Goal: Information Seeking & Learning: Learn about a topic

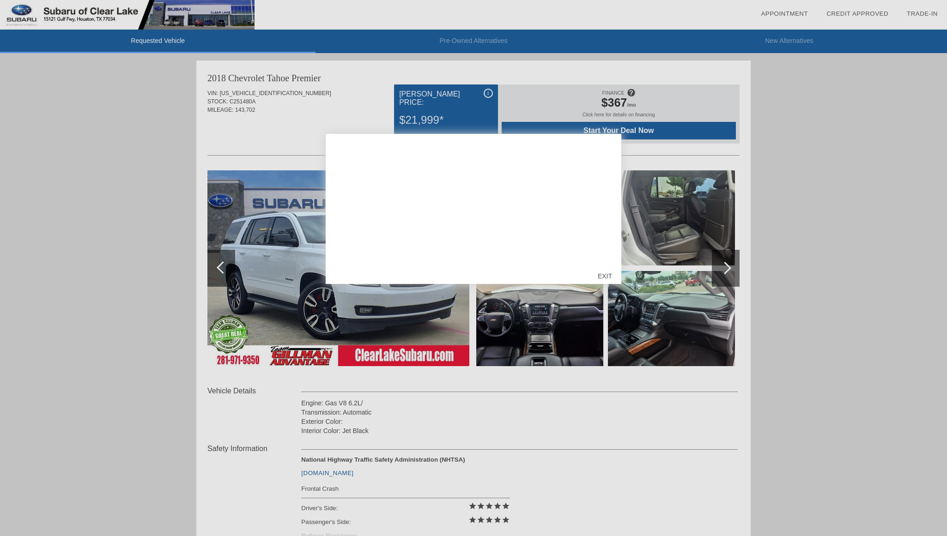
click at [603, 277] on div "EXIT" at bounding box center [605, 276] width 33 height 28
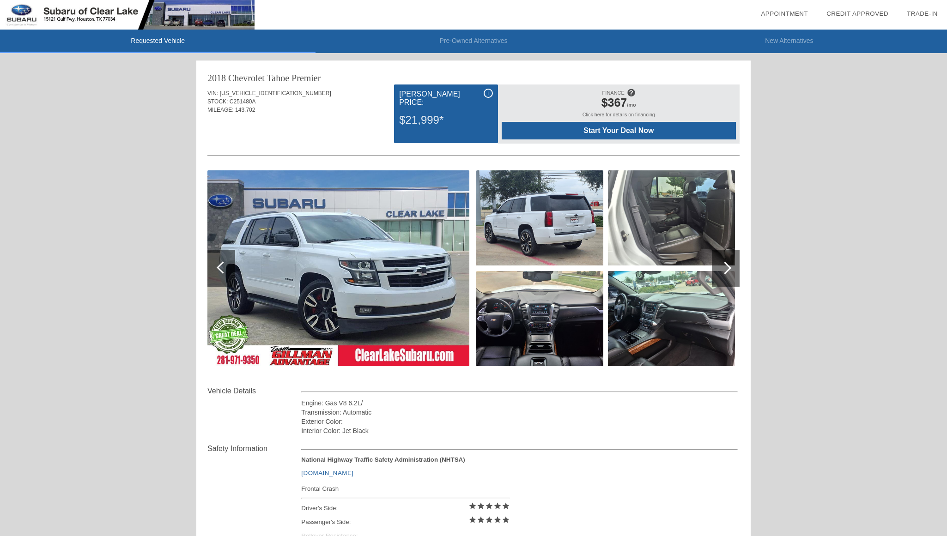
click at [391, 237] on img at bounding box center [338, 268] width 262 height 196
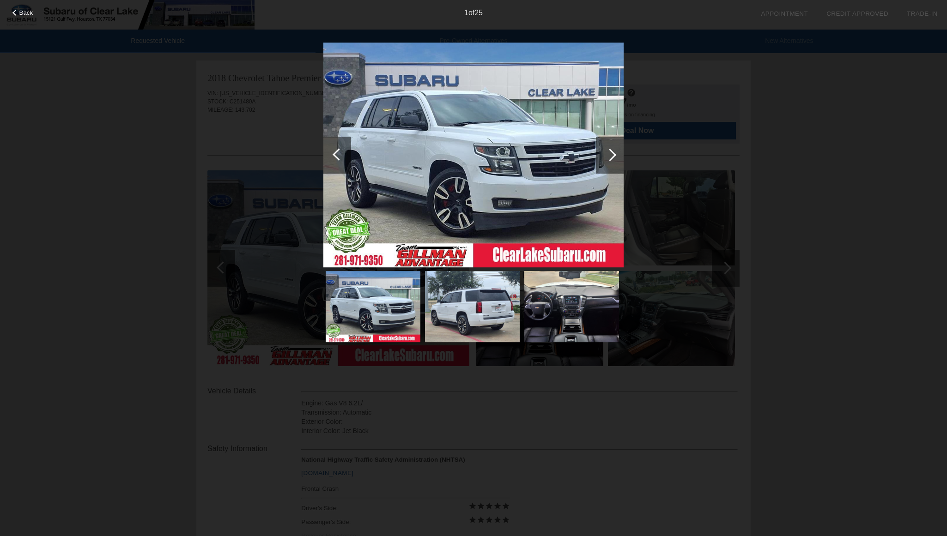
click at [612, 152] on div at bounding box center [610, 155] width 12 height 12
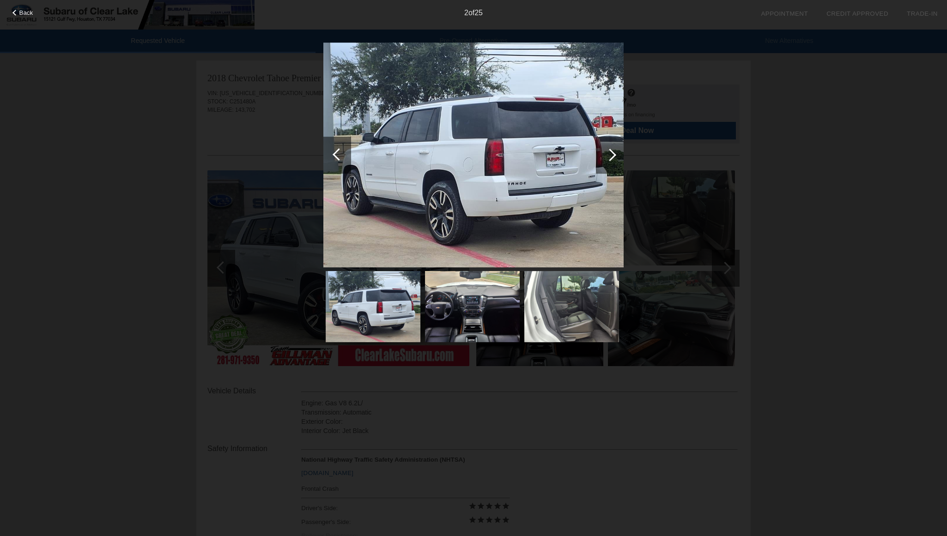
click at [612, 152] on div at bounding box center [610, 155] width 12 height 12
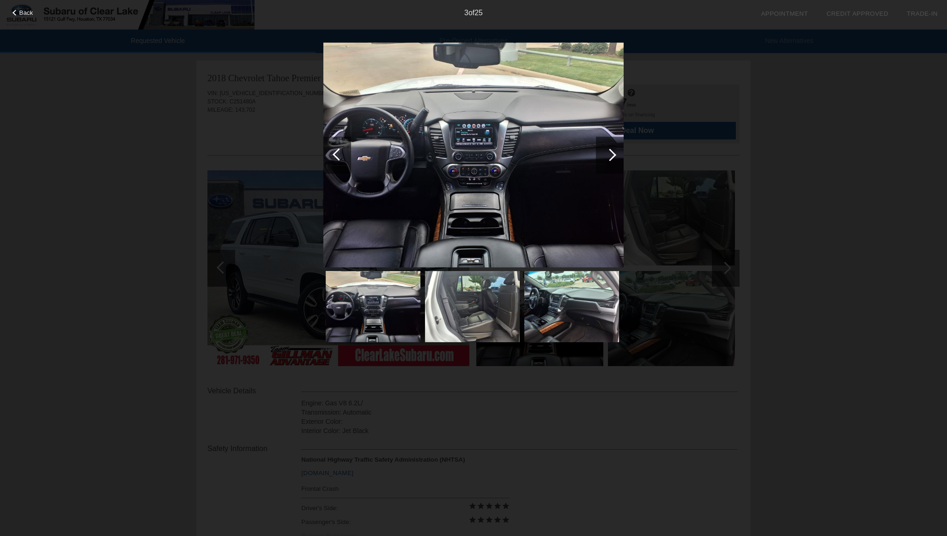
click at [612, 152] on div at bounding box center [610, 155] width 12 height 12
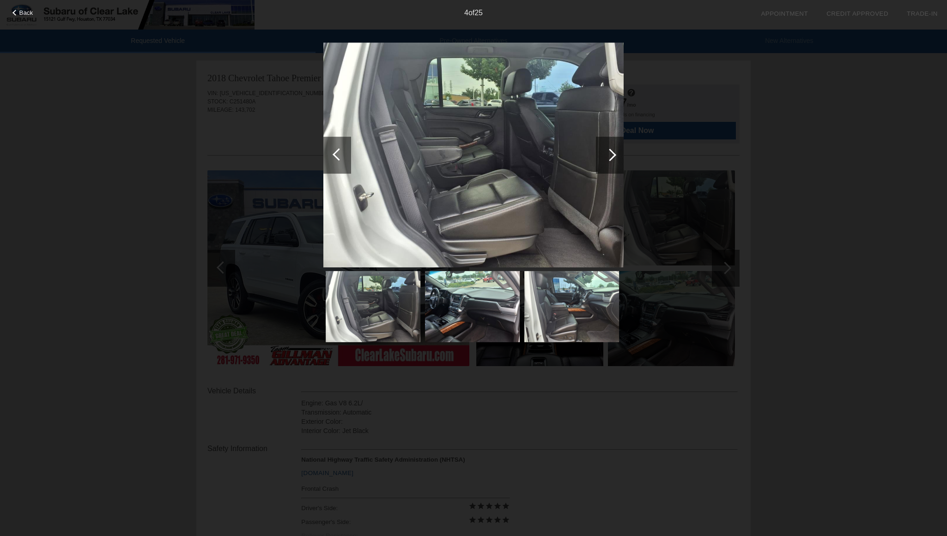
click at [612, 152] on div at bounding box center [610, 155] width 12 height 12
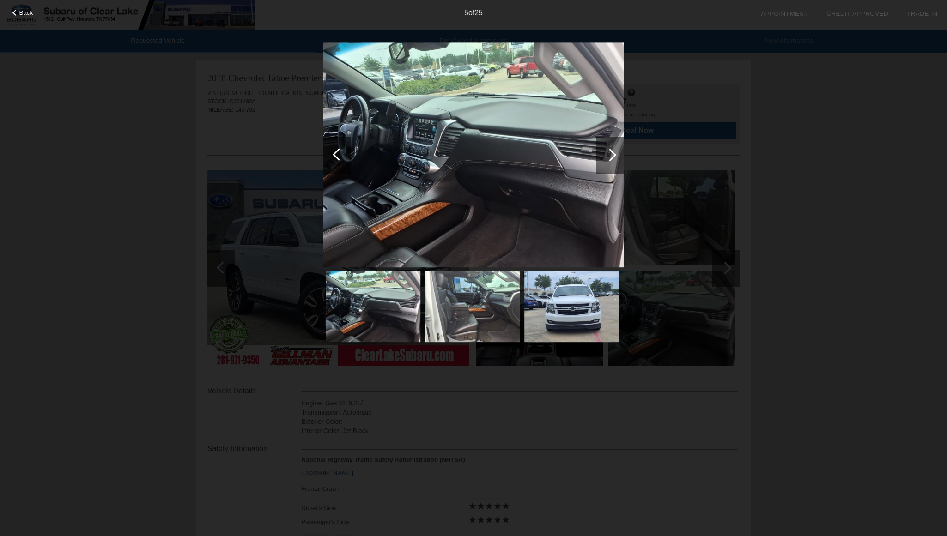
click at [612, 152] on div at bounding box center [610, 155] width 12 height 12
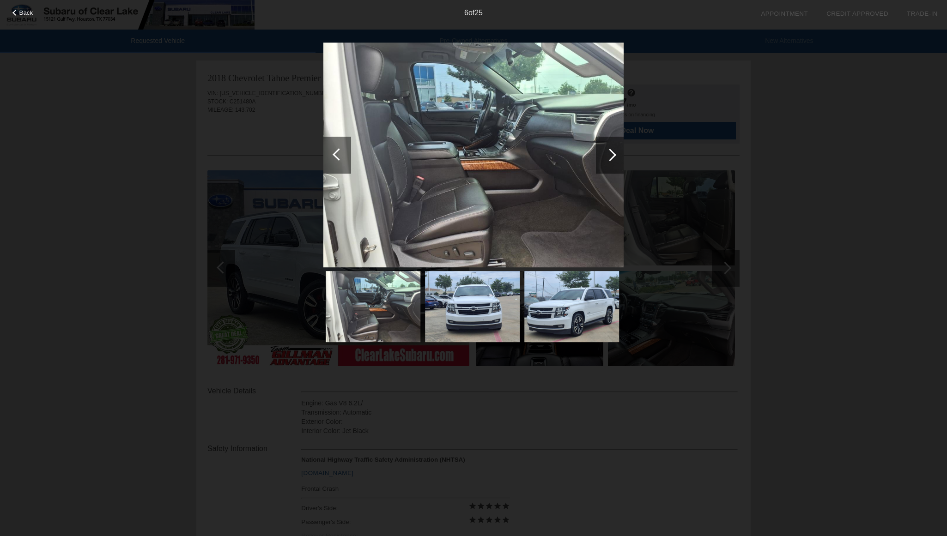
click at [612, 152] on div at bounding box center [610, 155] width 12 height 12
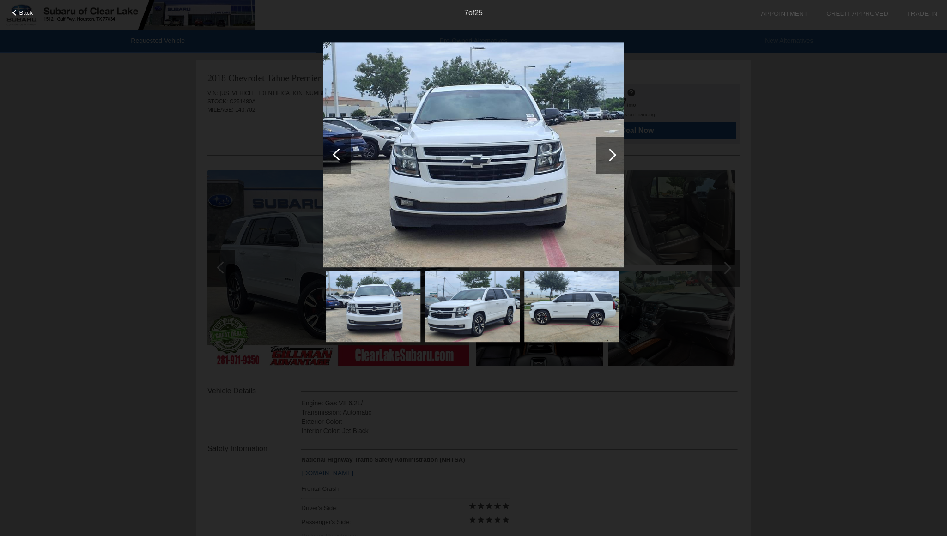
click at [612, 152] on div at bounding box center [610, 155] width 12 height 12
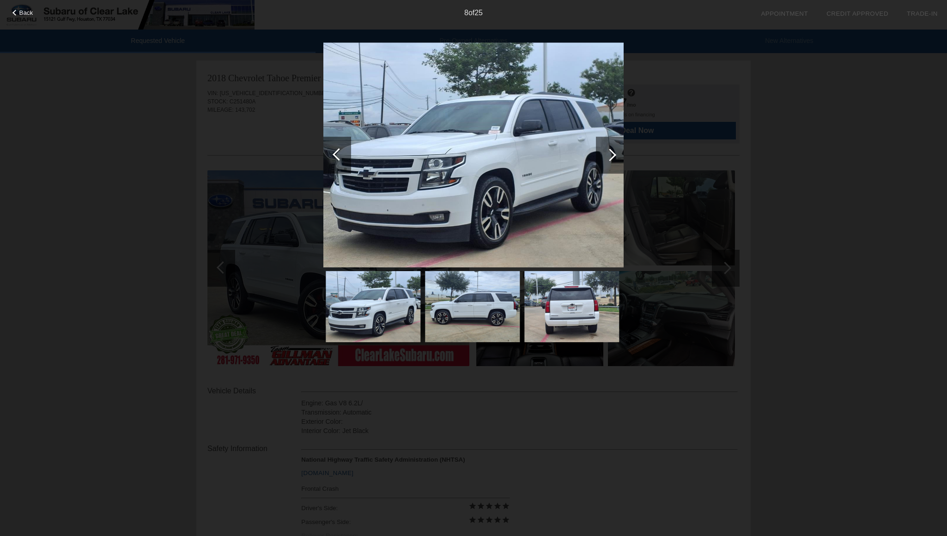
click at [612, 152] on div at bounding box center [610, 155] width 12 height 12
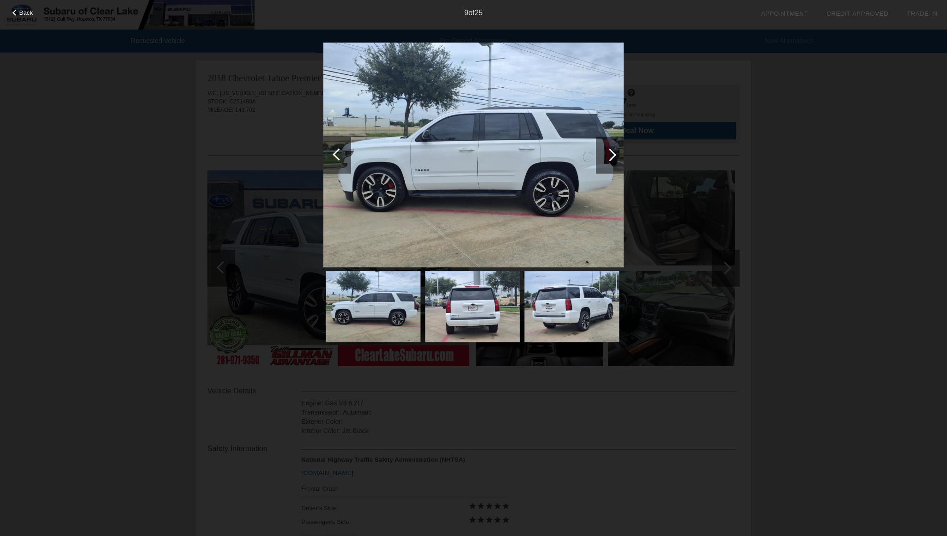
click at [612, 152] on div at bounding box center [610, 155] width 12 height 12
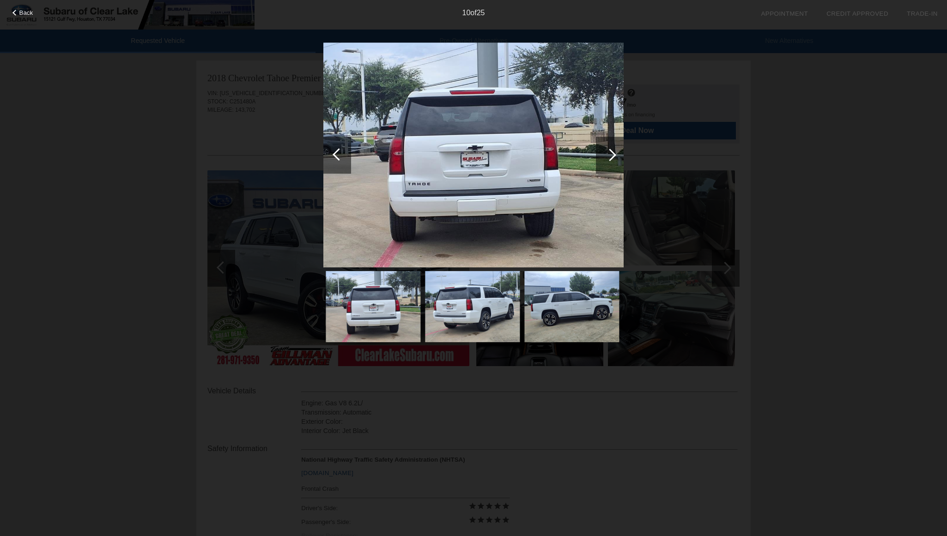
click at [612, 152] on div at bounding box center [610, 155] width 12 height 12
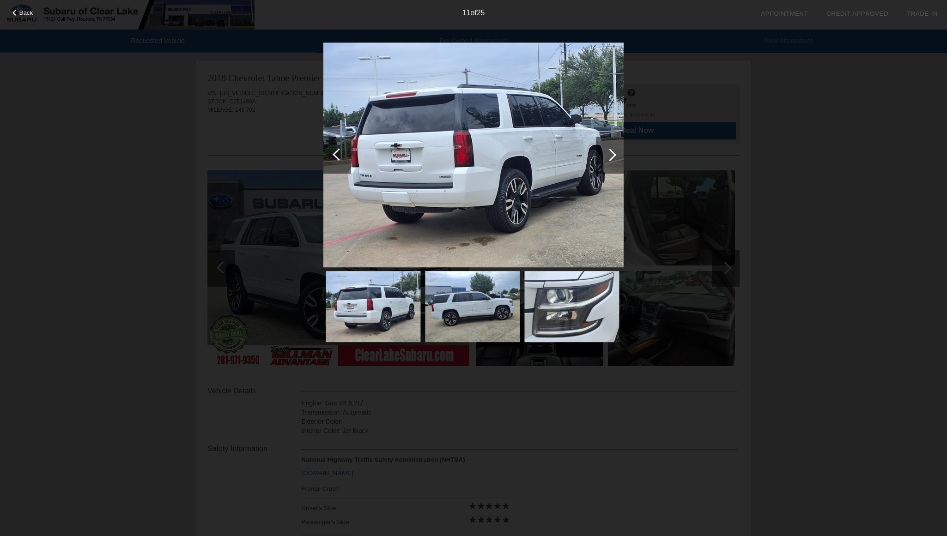
click at [612, 152] on div at bounding box center [610, 155] width 12 height 12
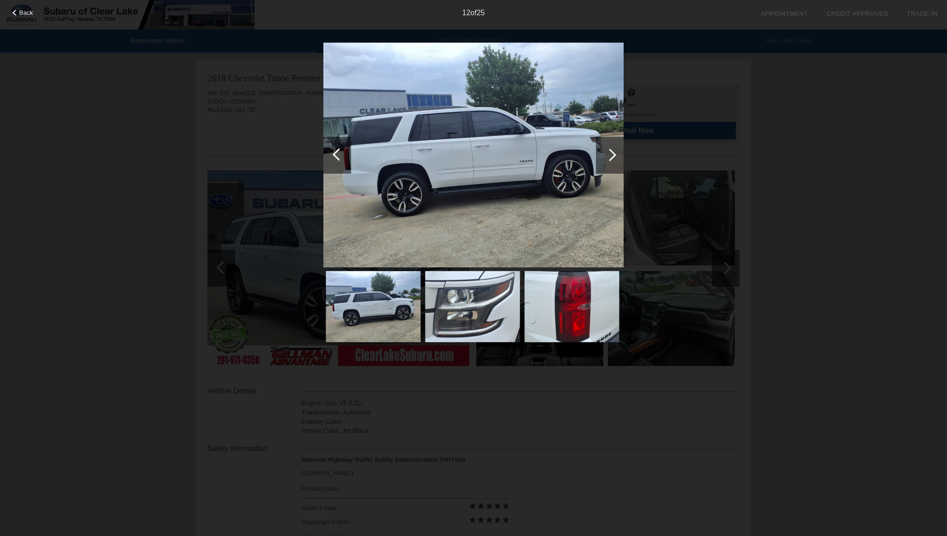
click at [612, 152] on div at bounding box center [610, 155] width 12 height 12
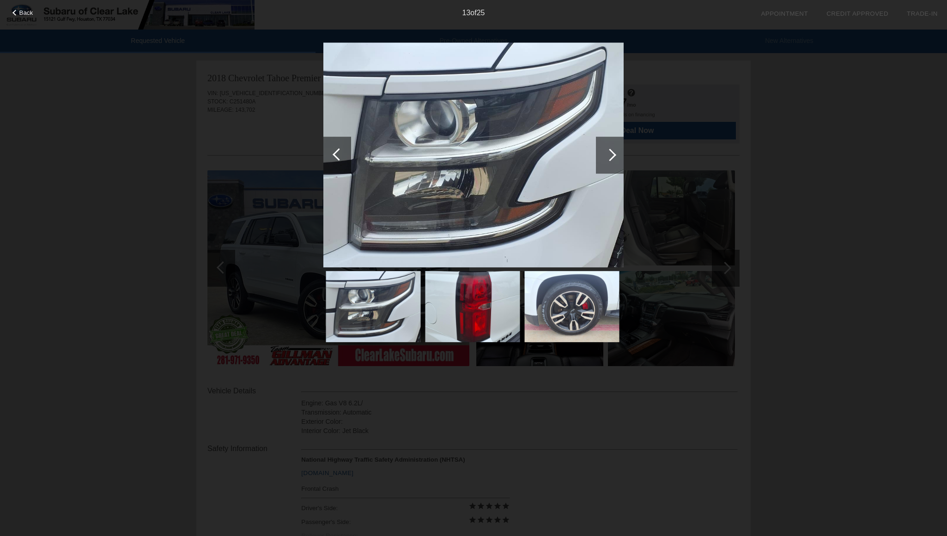
click at [612, 152] on div at bounding box center [610, 155] width 12 height 12
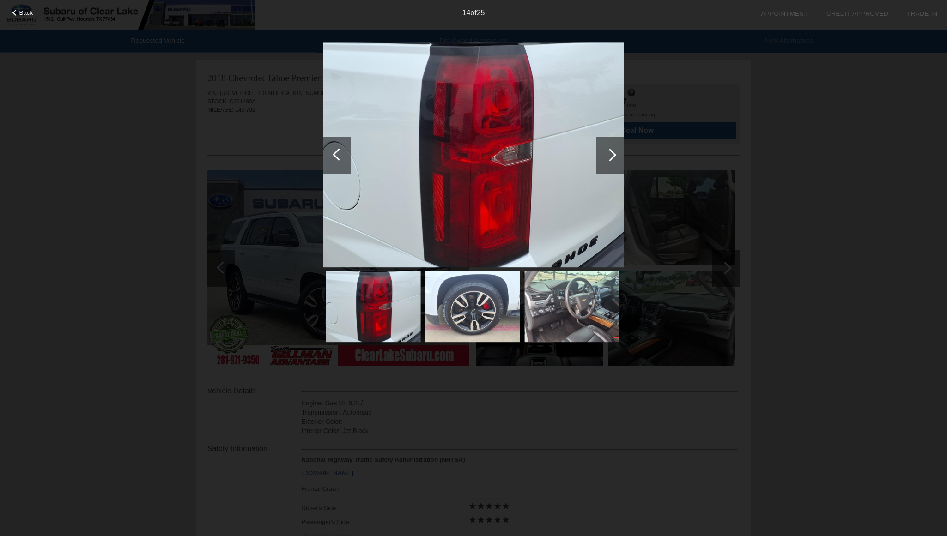
click at [612, 152] on div at bounding box center [610, 155] width 12 height 12
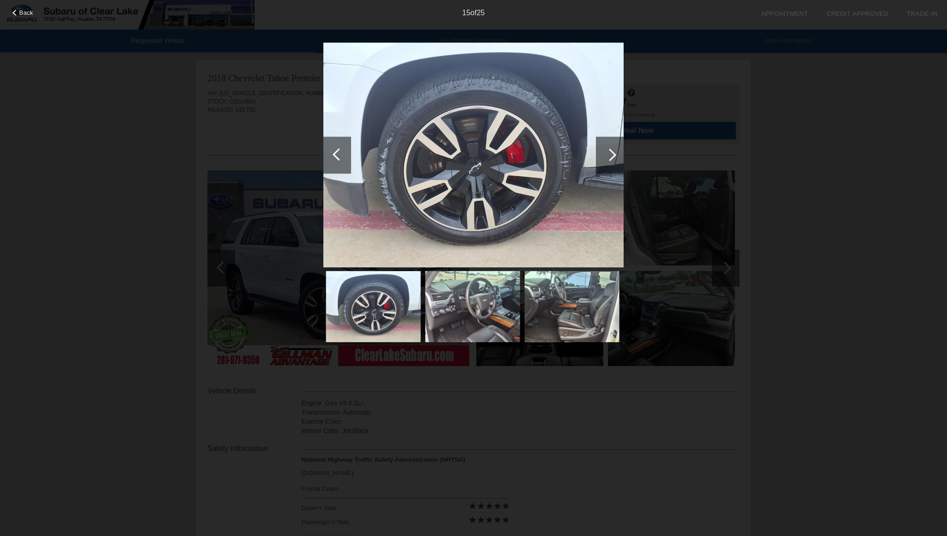
click at [612, 152] on div at bounding box center [610, 155] width 12 height 12
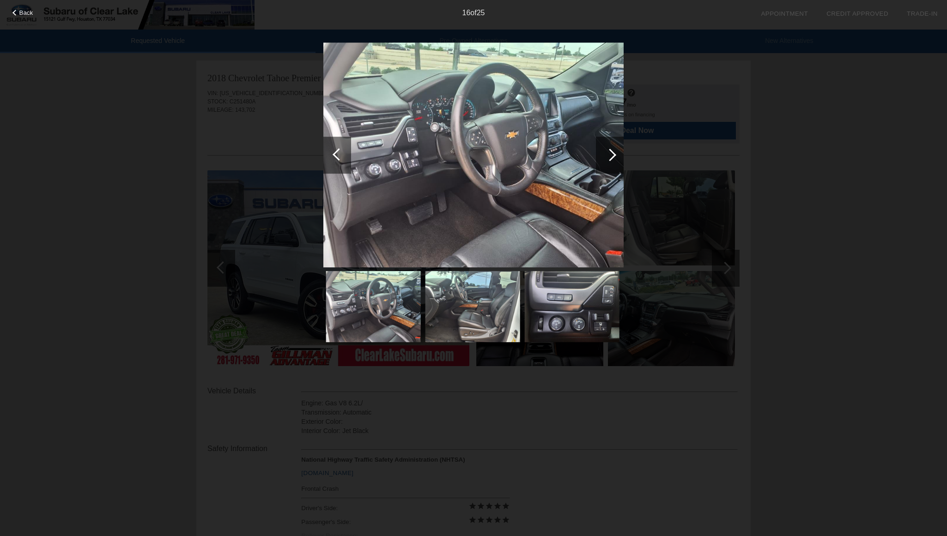
click at [614, 152] on div at bounding box center [610, 155] width 28 height 37
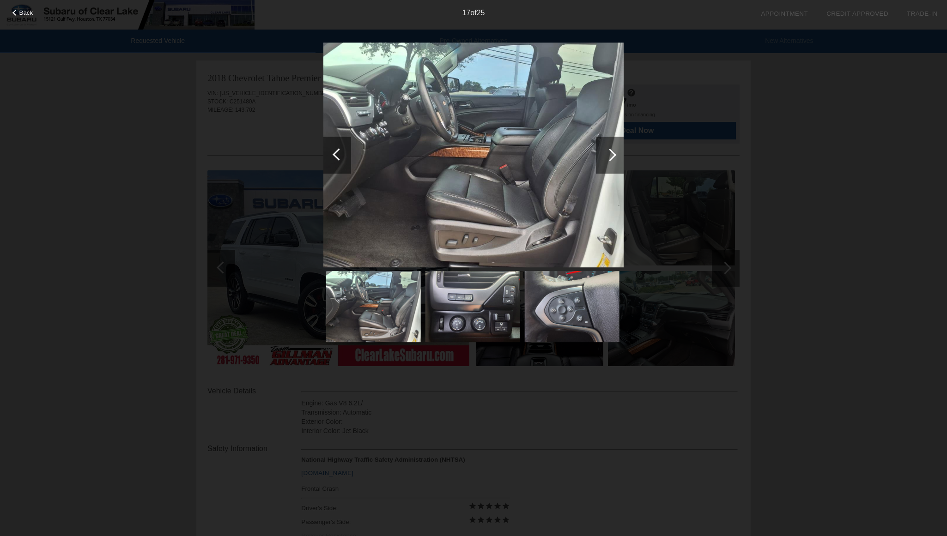
click at [614, 152] on div at bounding box center [610, 155] width 28 height 37
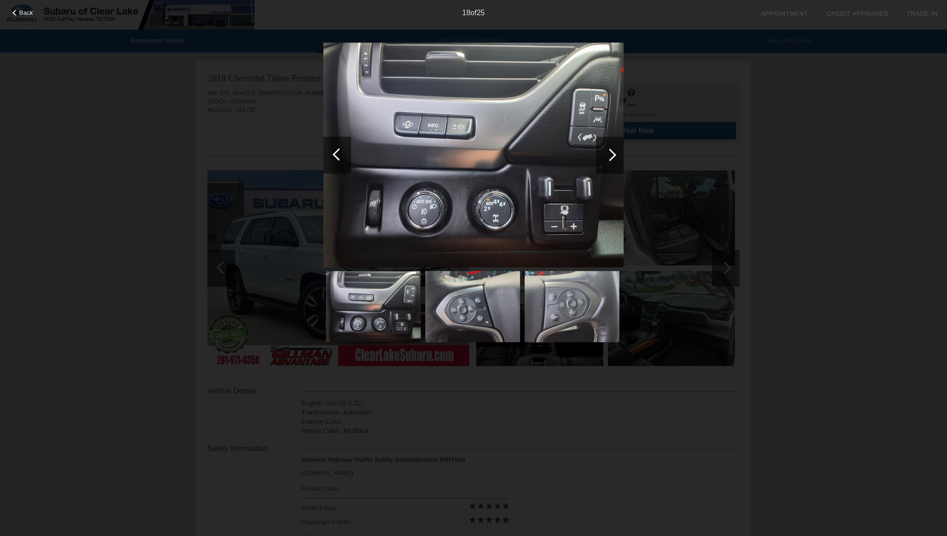
click at [614, 152] on div at bounding box center [610, 155] width 28 height 37
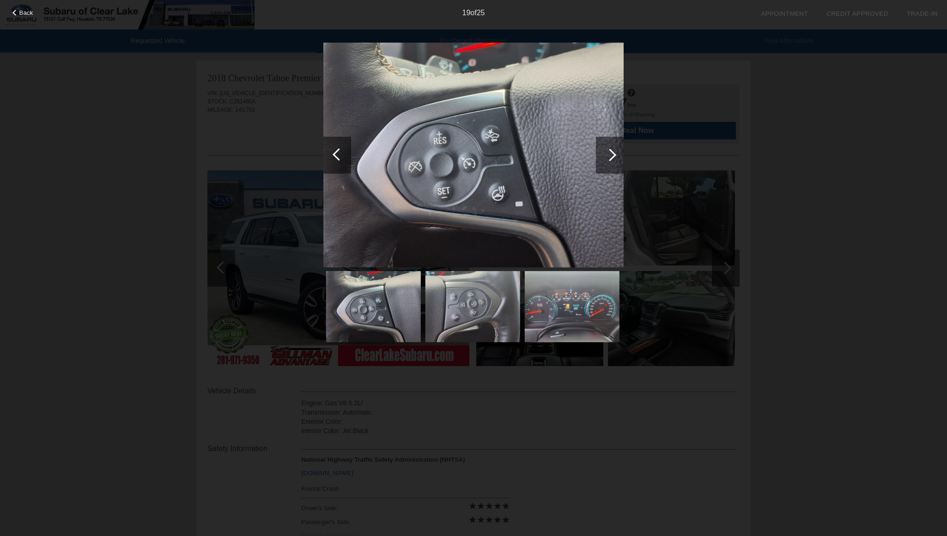
click at [614, 152] on div at bounding box center [610, 155] width 28 height 37
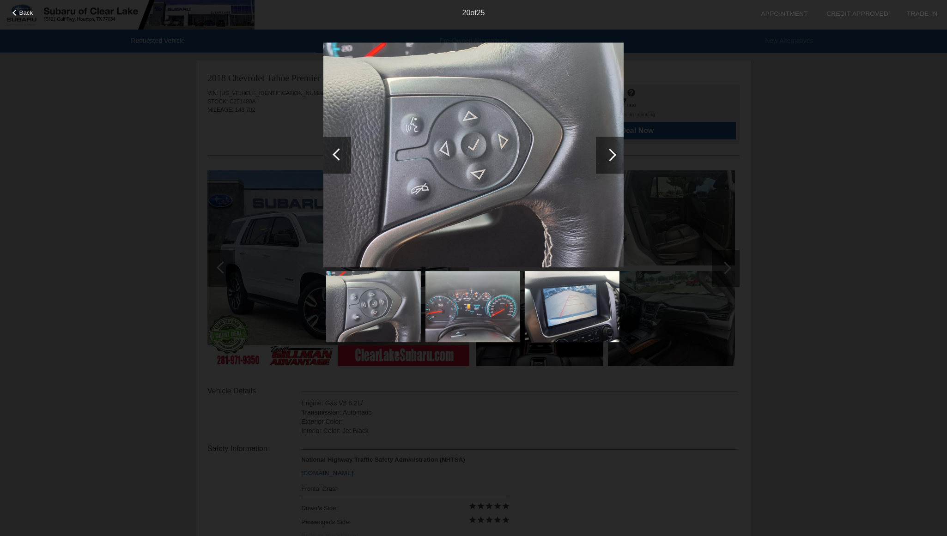
click at [614, 152] on div at bounding box center [610, 155] width 28 height 37
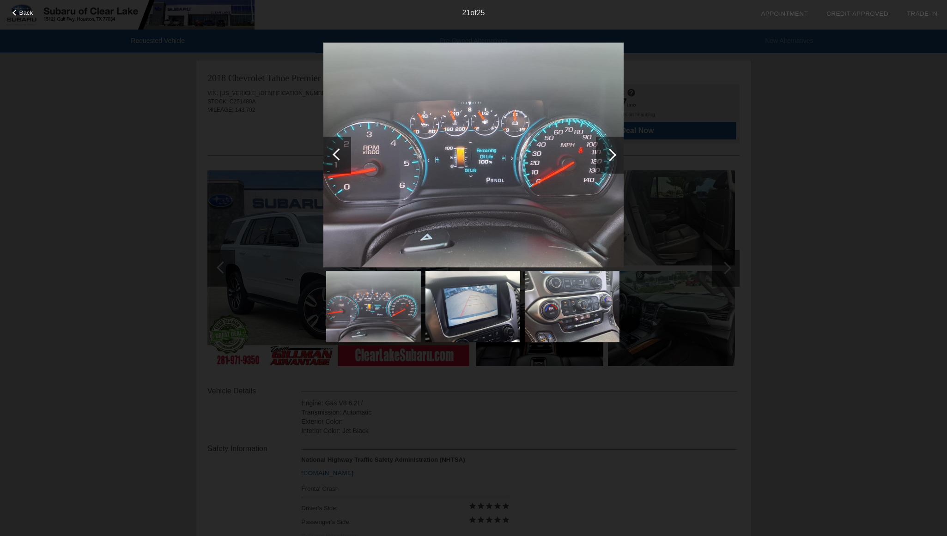
click at [614, 152] on div at bounding box center [610, 155] width 28 height 37
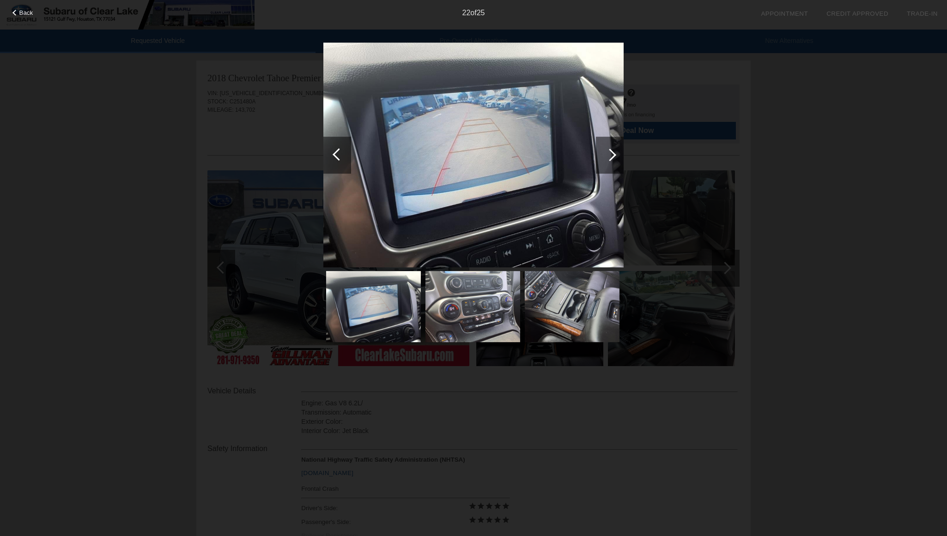
click at [614, 152] on div at bounding box center [610, 155] width 28 height 37
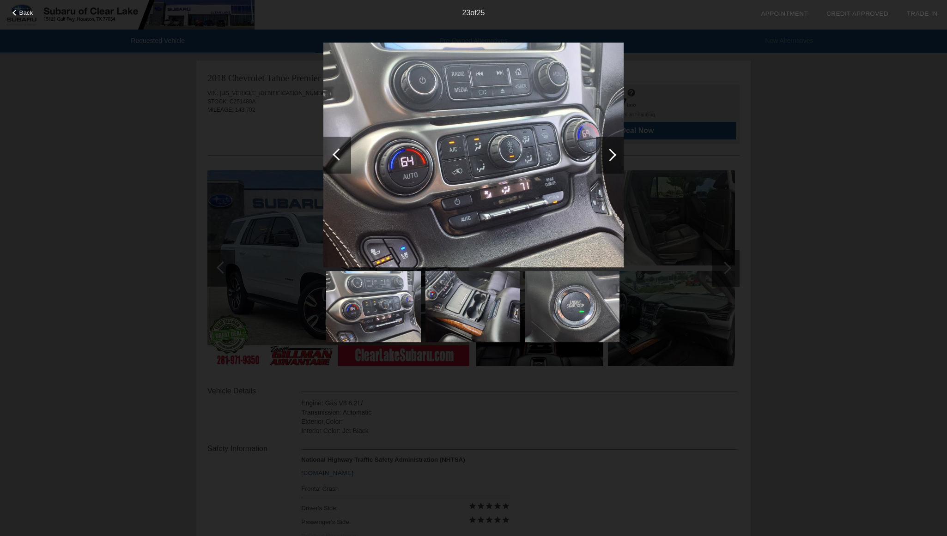
click at [614, 152] on div at bounding box center [610, 155] width 28 height 37
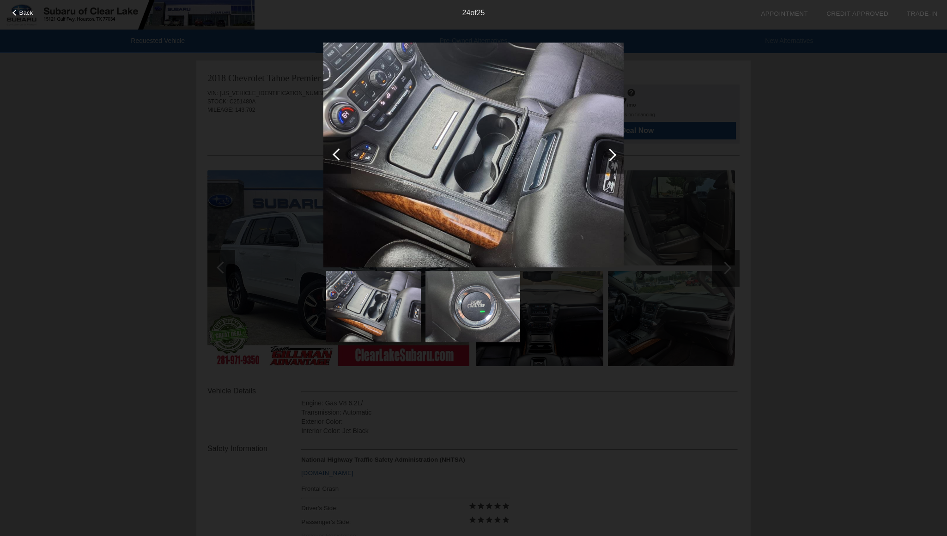
click at [614, 152] on div at bounding box center [610, 155] width 28 height 37
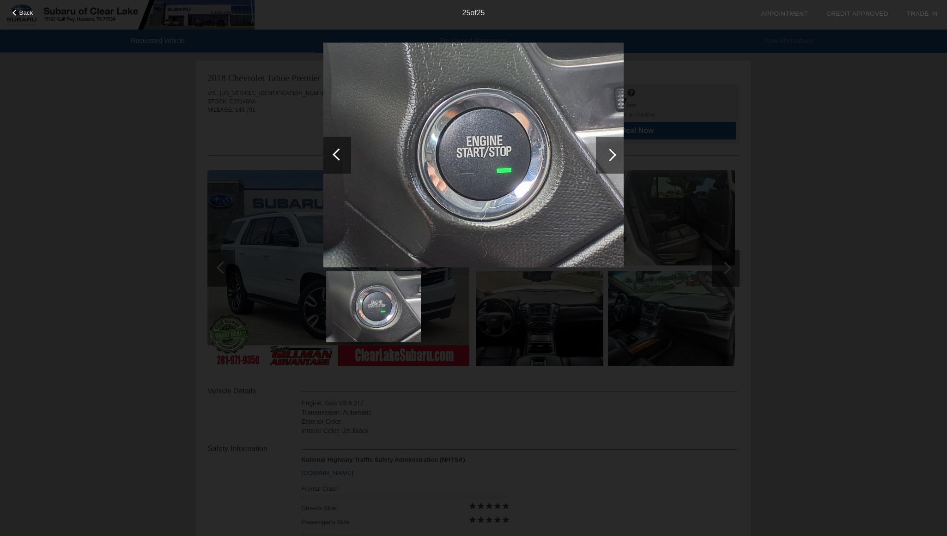
click at [614, 152] on div at bounding box center [610, 155] width 28 height 37
click at [423, 323] on div at bounding box center [473, 192] width 300 height 301
click at [13, 13] on div at bounding box center [15, 13] width 6 height 6
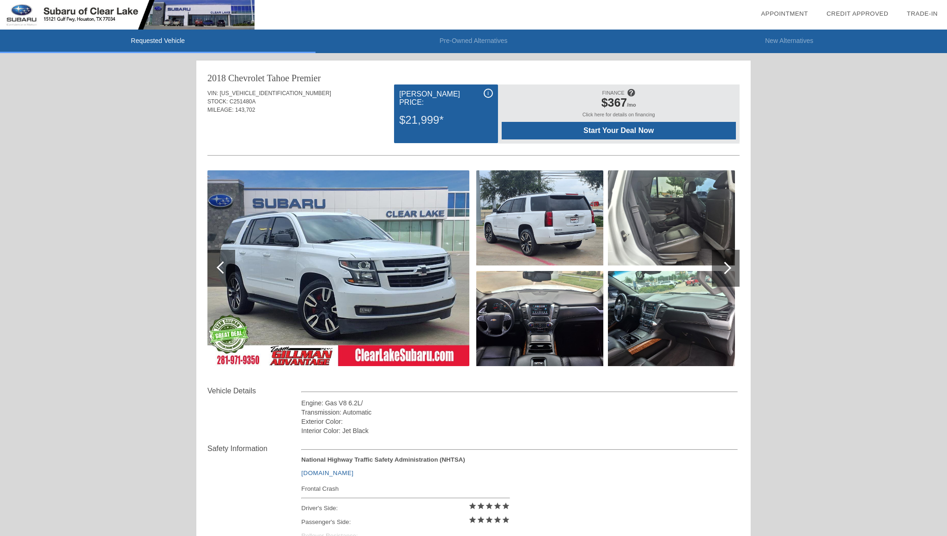
click at [486, 97] on div "i" at bounding box center [488, 93] width 9 height 9
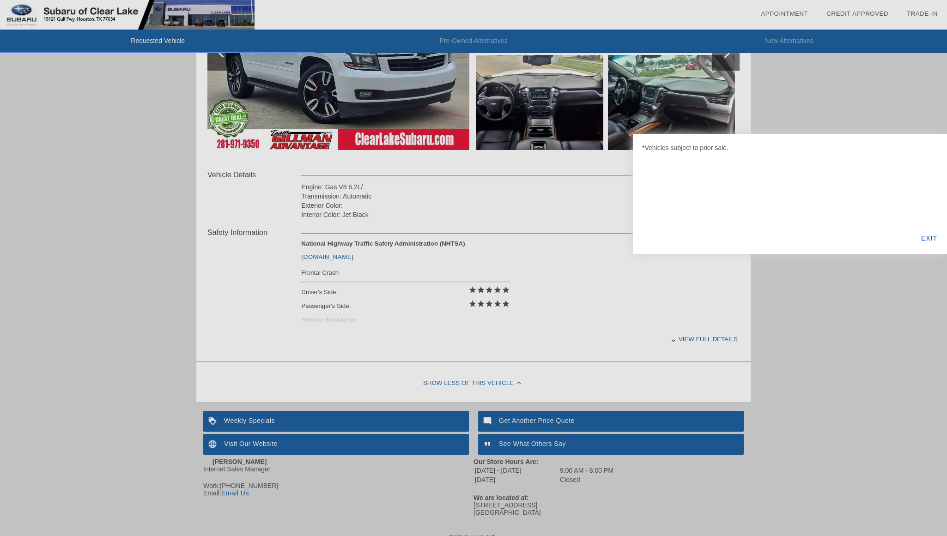
scroll to position [231, 0]
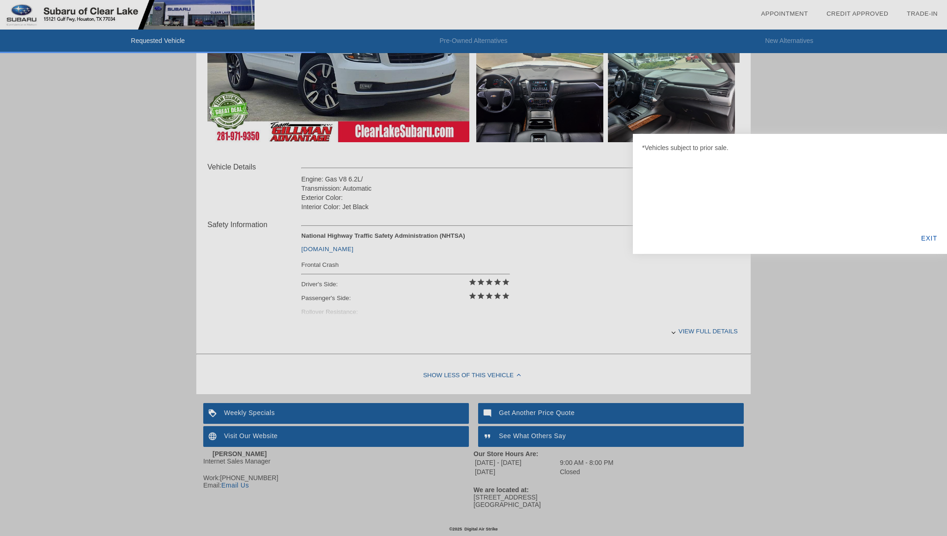
click at [922, 239] on div "EXIT" at bounding box center [929, 238] width 36 height 31
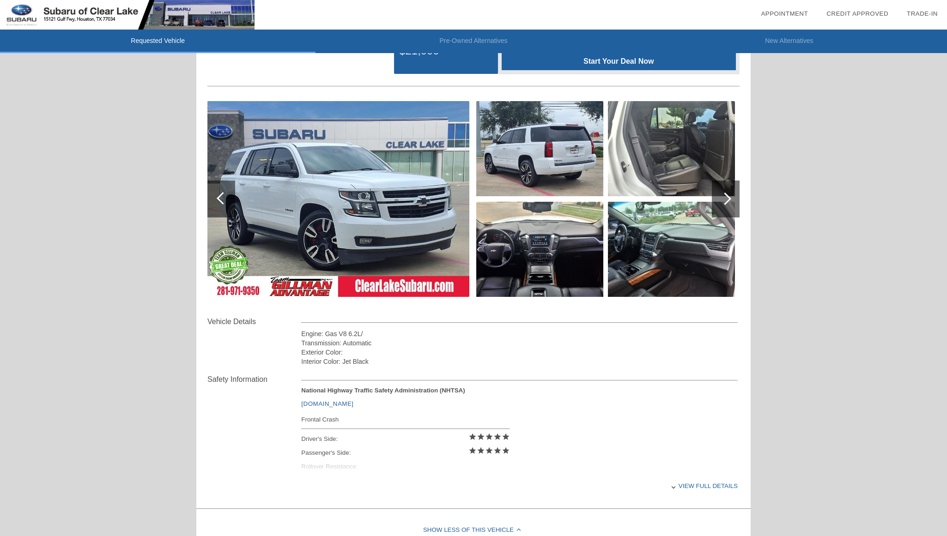
scroll to position [185, 0]
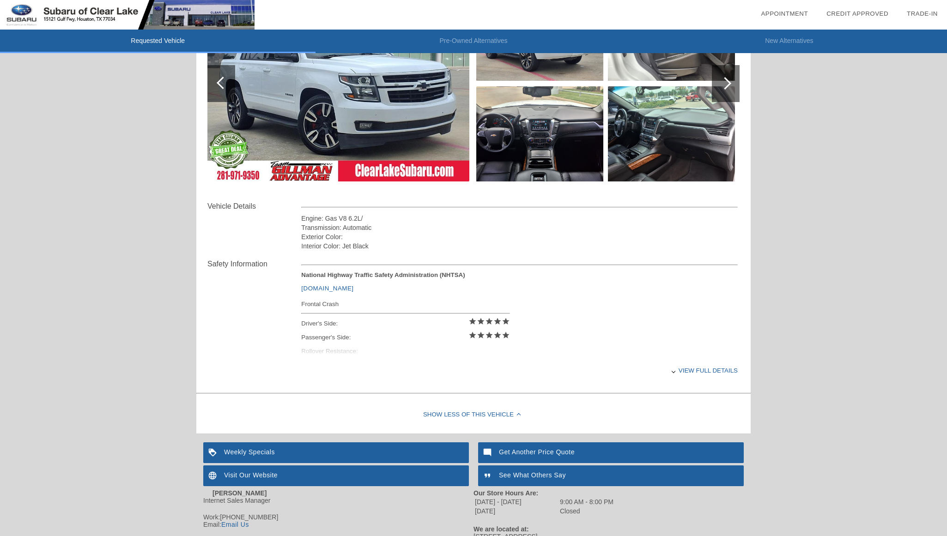
click at [695, 379] on div "View full details" at bounding box center [519, 370] width 437 height 23
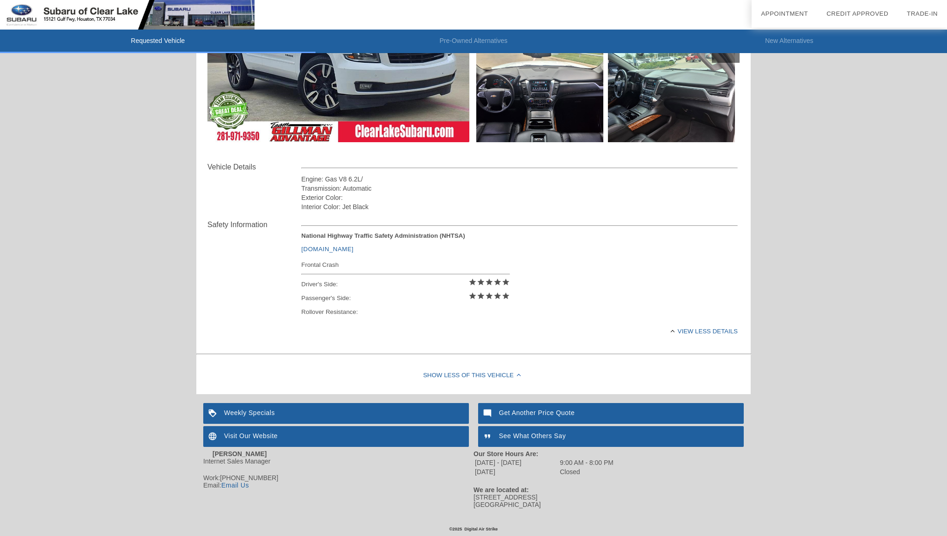
scroll to position [237, 0]
click at [490, 366] on div "Show Less of this Vehicle" at bounding box center [473, 376] width 554 height 37
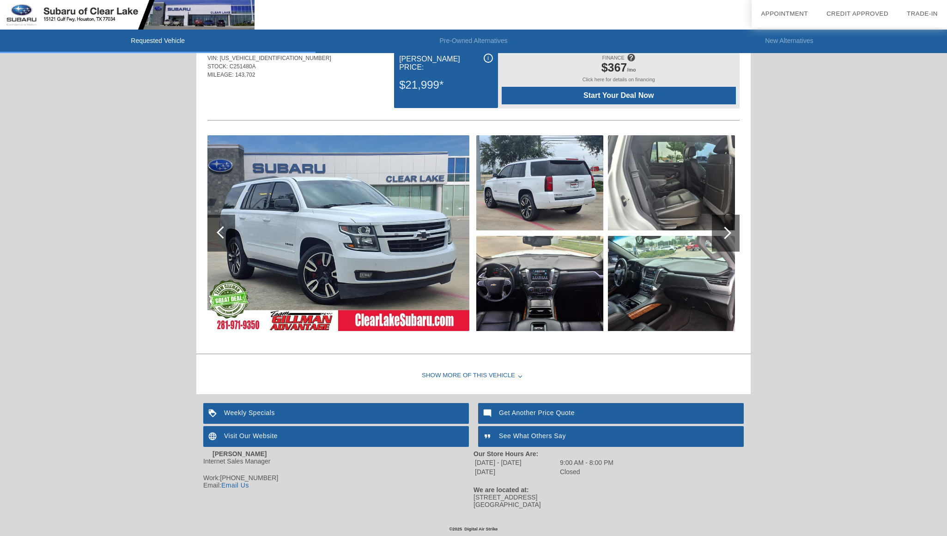
click at [490, 366] on div "Show More of this Vehicle" at bounding box center [473, 376] width 554 height 37
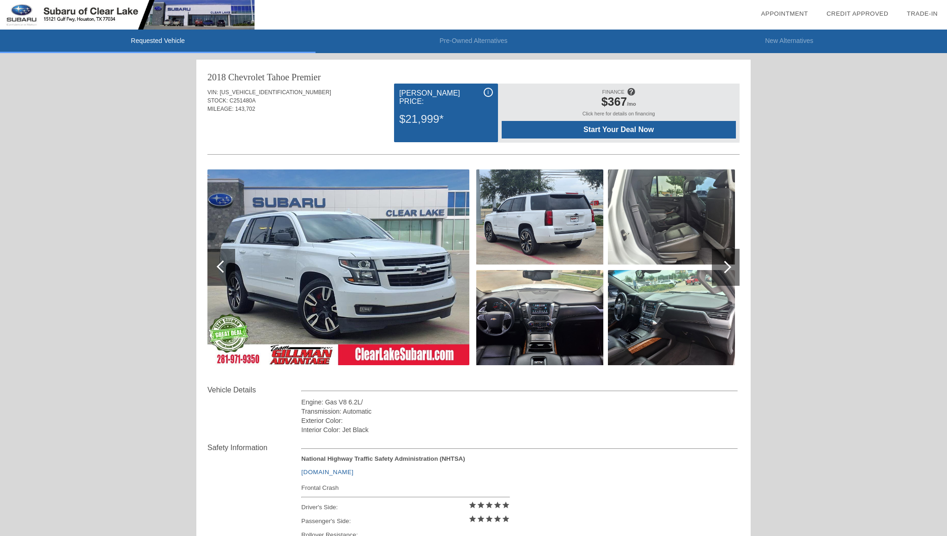
scroll to position [0, 0]
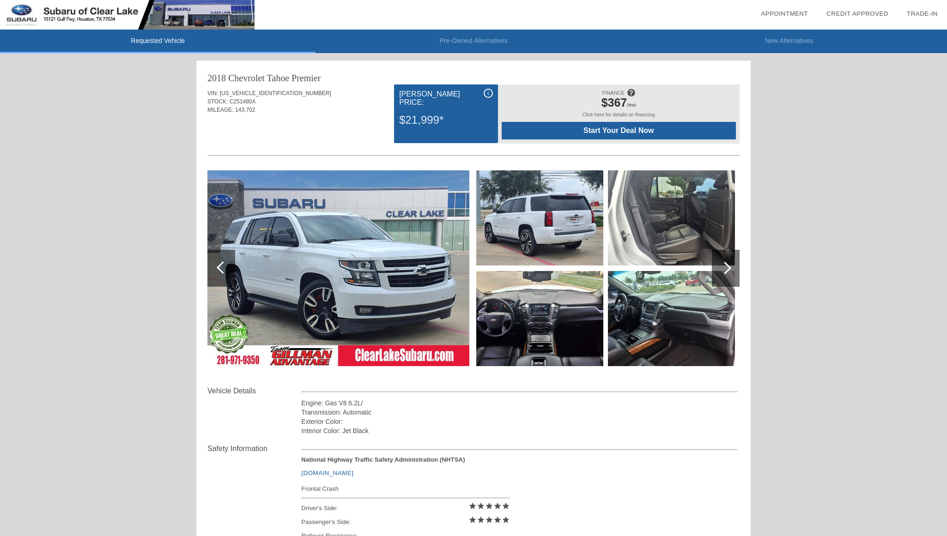
click at [657, 296] on img at bounding box center [671, 318] width 127 height 95
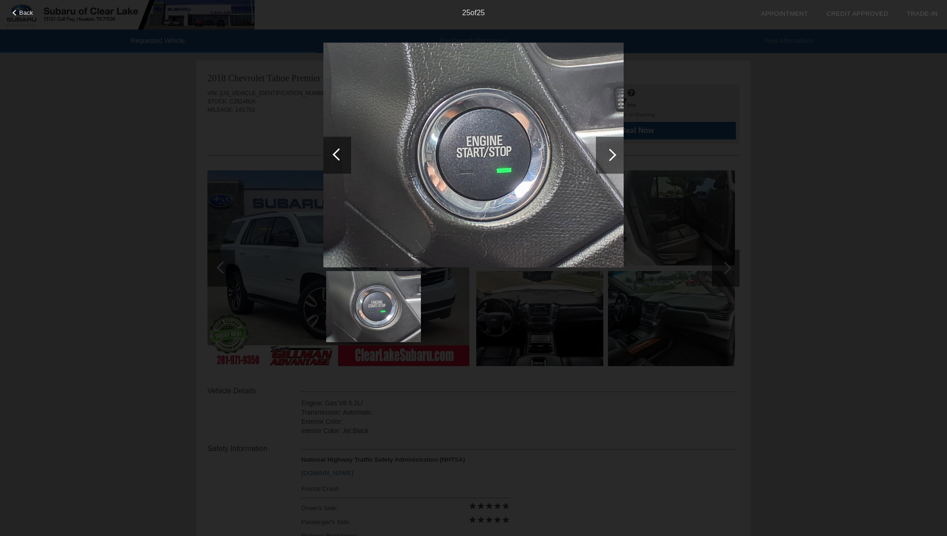
click at [330, 150] on div at bounding box center [337, 155] width 28 height 37
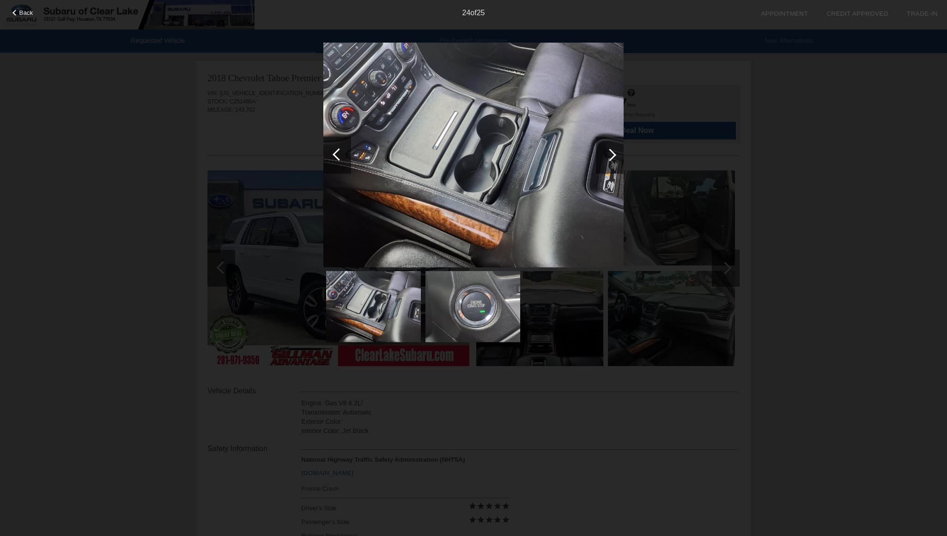
click at [330, 150] on div at bounding box center [337, 155] width 28 height 37
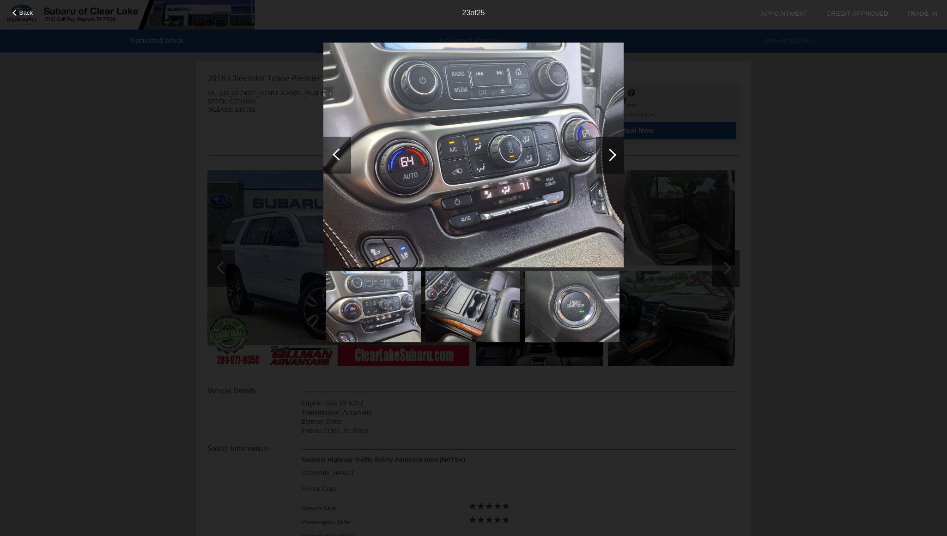
click at [330, 150] on div at bounding box center [337, 155] width 28 height 37
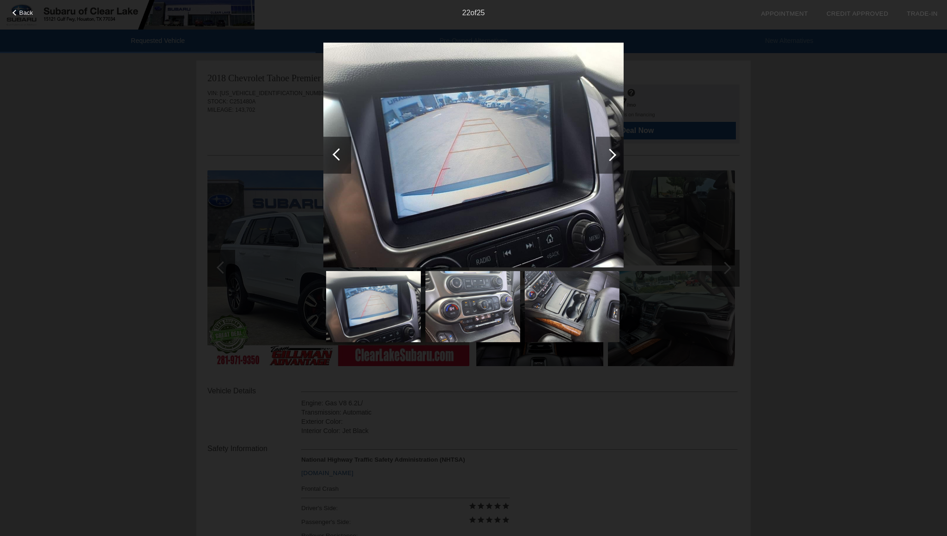
click at [330, 150] on div at bounding box center [337, 155] width 28 height 37
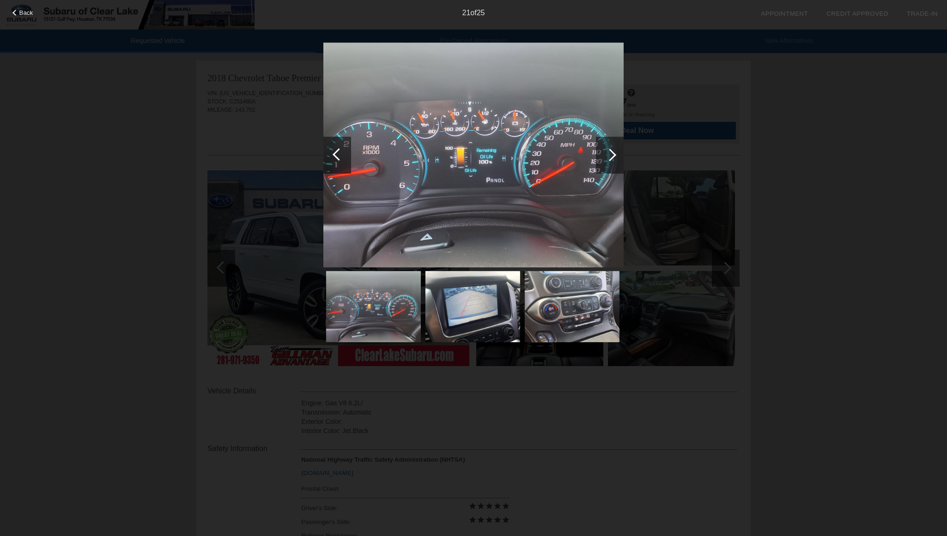
click at [330, 150] on div at bounding box center [337, 155] width 28 height 37
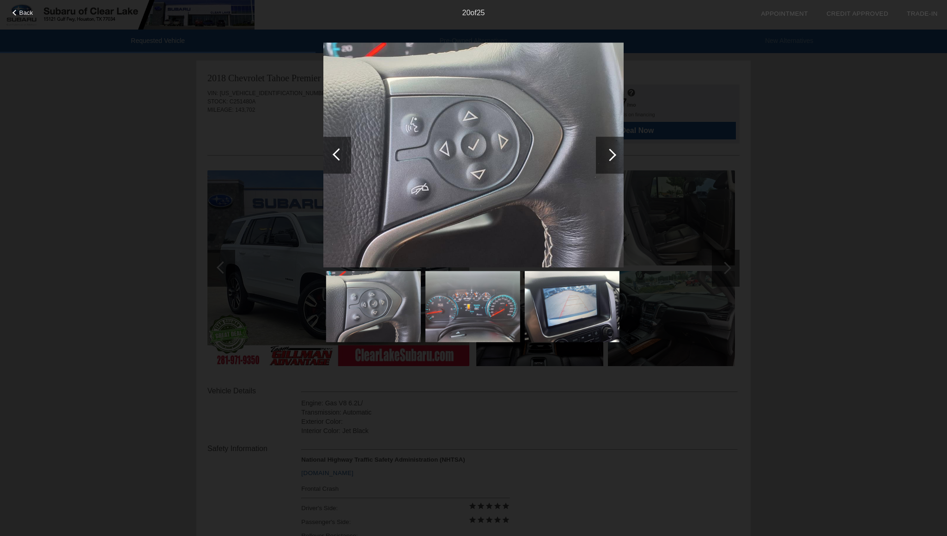
click at [330, 150] on div at bounding box center [337, 155] width 28 height 37
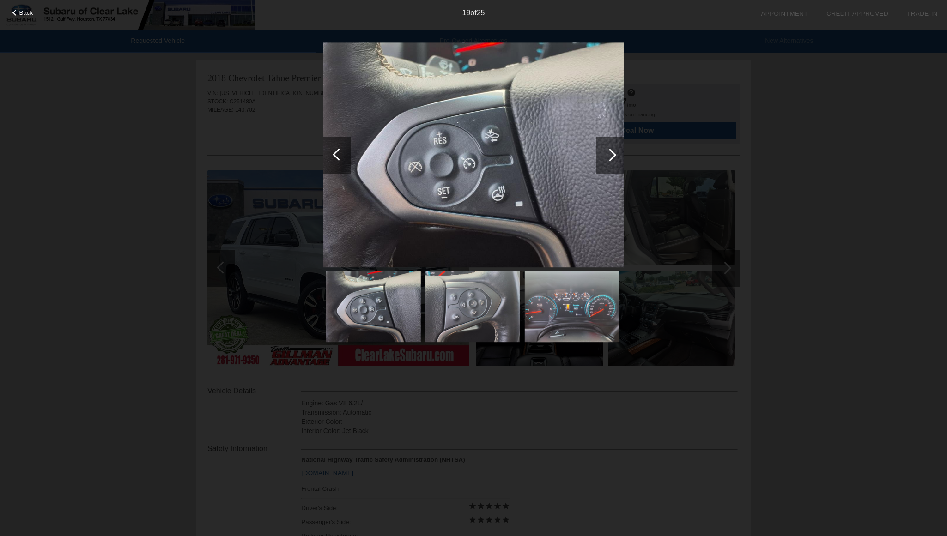
click at [330, 150] on div at bounding box center [337, 155] width 28 height 37
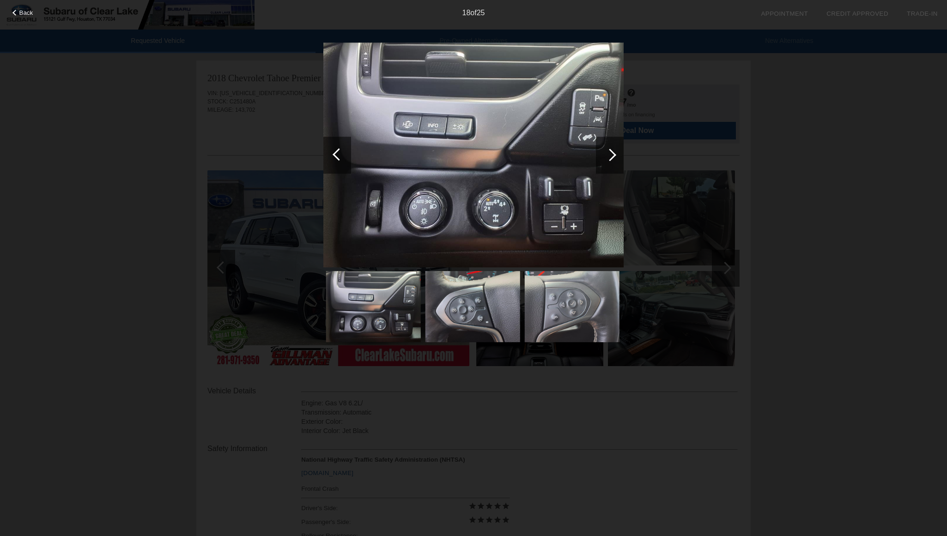
click at [330, 150] on div at bounding box center [337, 155] width 28 height 37
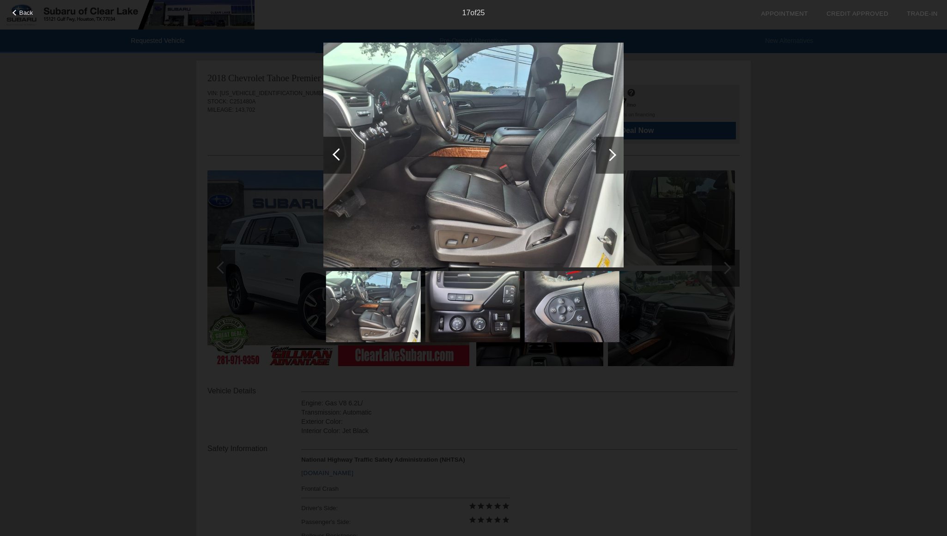
click at [330, 150] on div at bounding box center [337, 155] width 28 height 37
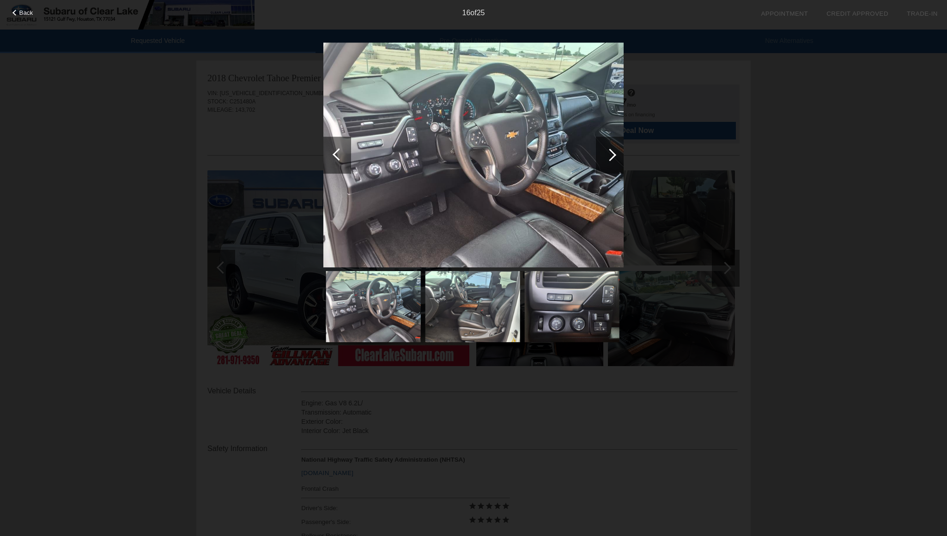
click at [330, 150] on div at bounding box center [337, 155] width 28 height 37
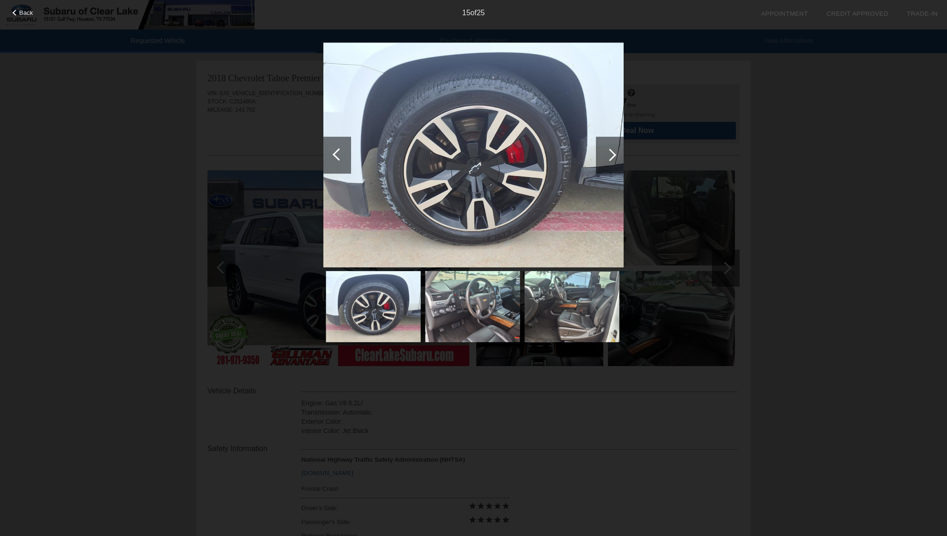
click at [330, 150] on div at bounding box center [337, 155] width 28 height 37
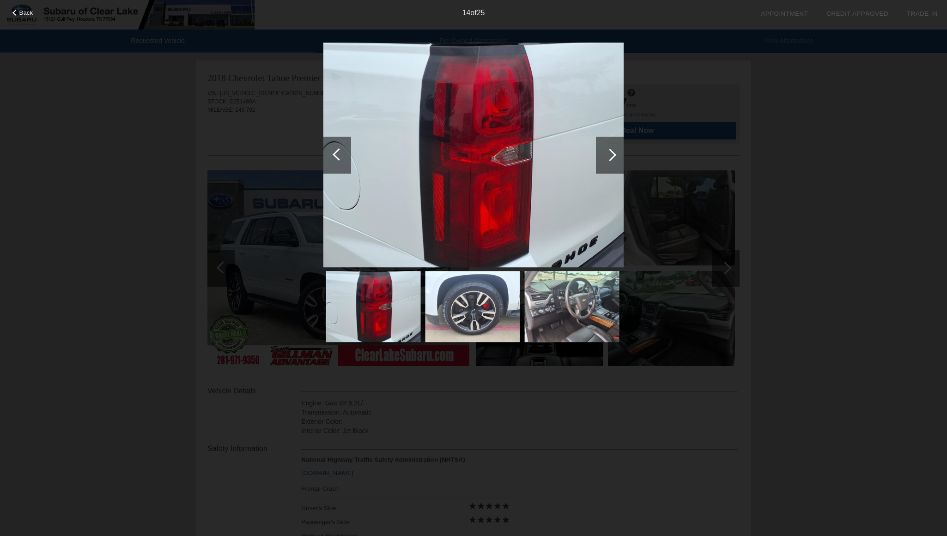
click at [330, 150] on div at bounding box center [337, 155] width 28 height 37
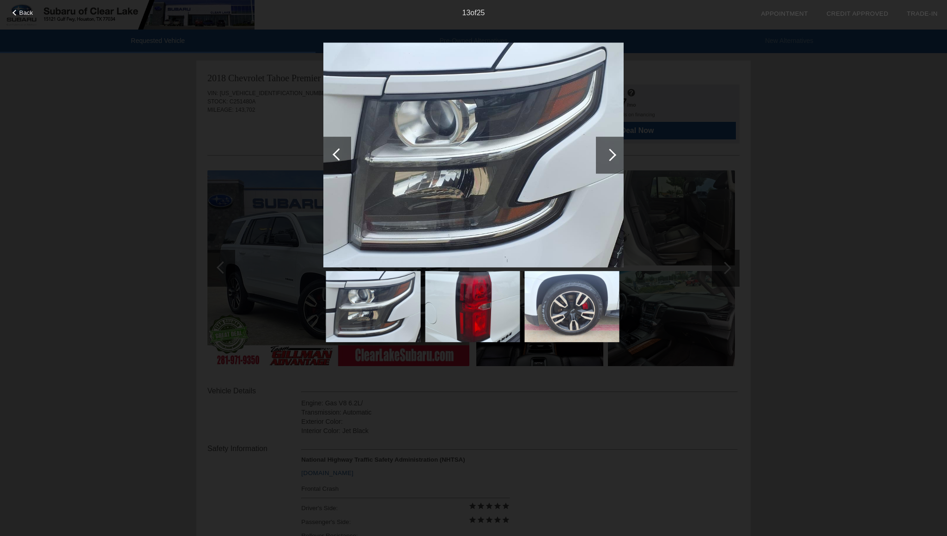
click at [330, 150] on div at bounding box center [337, 155] width 28 height 37
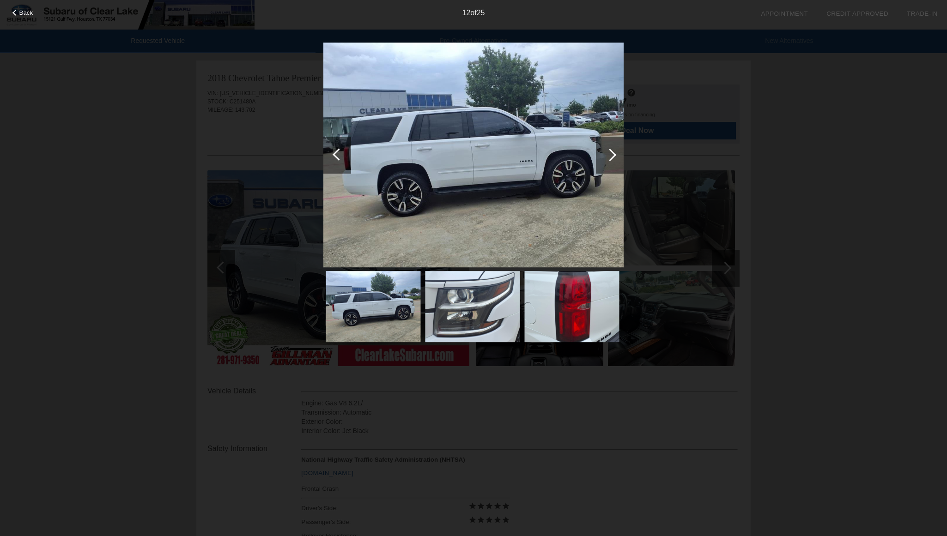
click at [330, 150] on div at bounding box center [337, 155] width 28 height 37
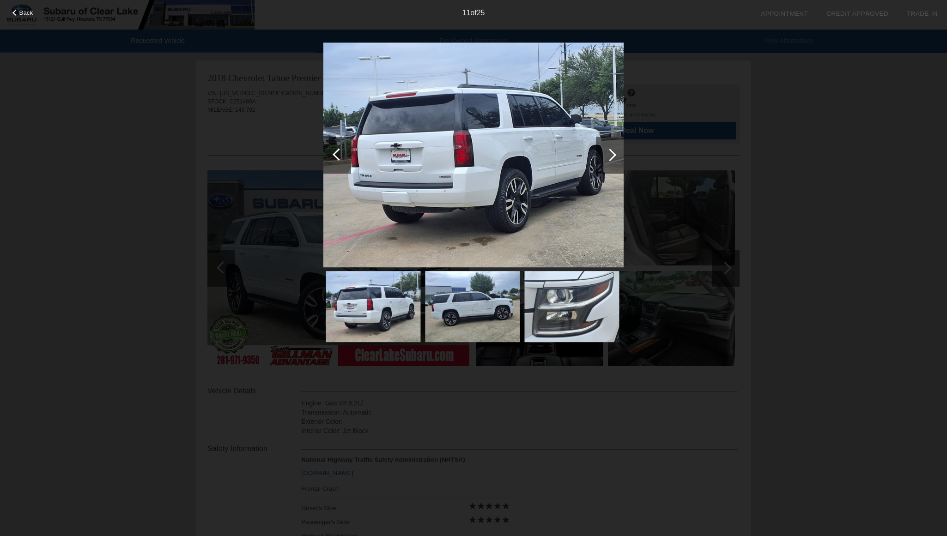
click at [330, 150] on div at bounding box center [337, 155] width 28 height 37
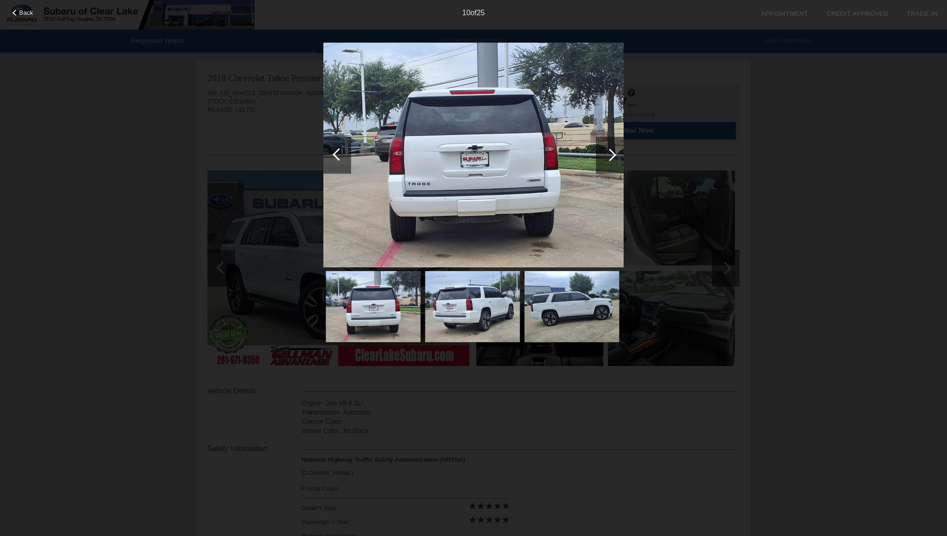
click at [330, 150] on div at bounding box center [337, 155] width 28 height 37
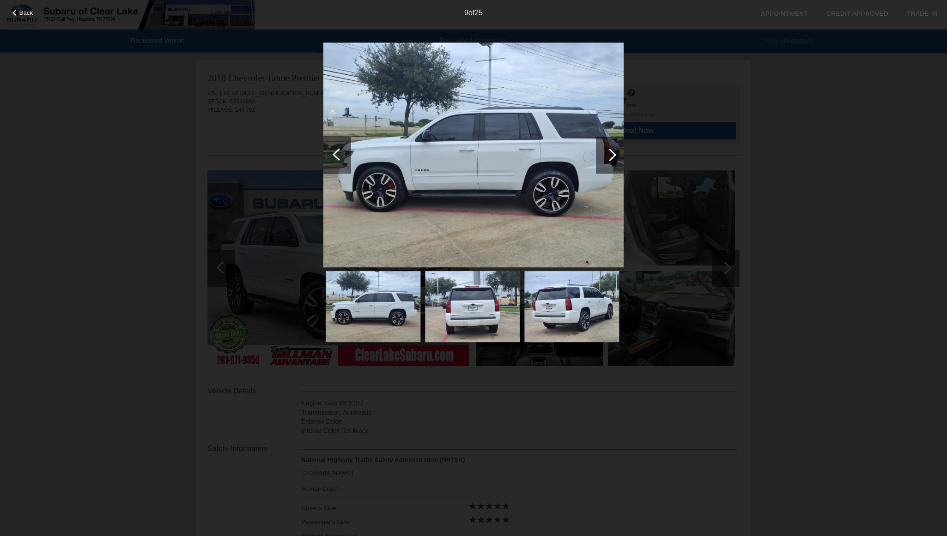
click at [330, 150] on div at bounding box center [337, 155] width 28 height 37
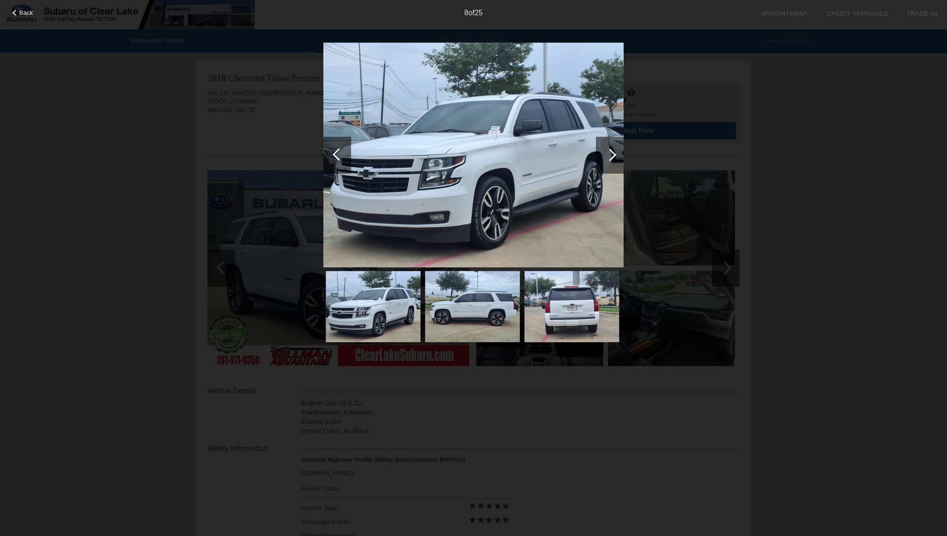
click at [28, 12] on span "Back" at bounding box center [26, 12] width 14 height 7
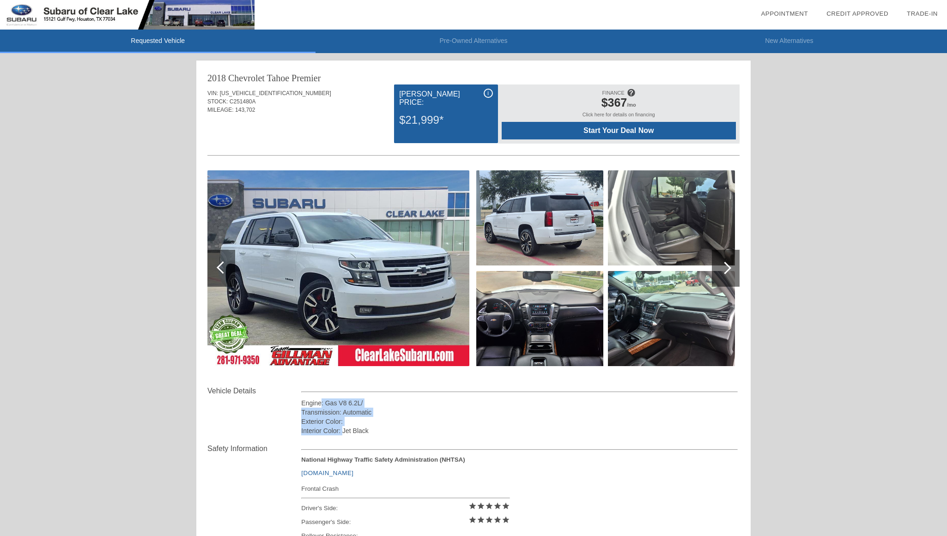
drag, startPoint x: 322, startPoint y: 403, endPoint x: 346, endPoint y: 433, distance: 37.5
click at [346, 433] on div "Engine: Gas V8 6.2L/ Transmission: Automatic Exterior Color: Interior Color: Je…" at bounding box center [519, 417] width 437 height 37
click at [346, 433] on div "Interior Color: Jet Black" at bounding box center [519, 430] width 437 height 9
drag, startPoint x: 232, startPoint y: 113, endPoint x: 242, endPoint y: 81, distance: 33.2
click at [241, 82] on div "2018 Chevrolet Tahoe Premier VIN: [US_VEHICLE_IDENTIFICATION_NUMBER] STOCK: C25…" at bounding box center [473, 318] width 554 height 514
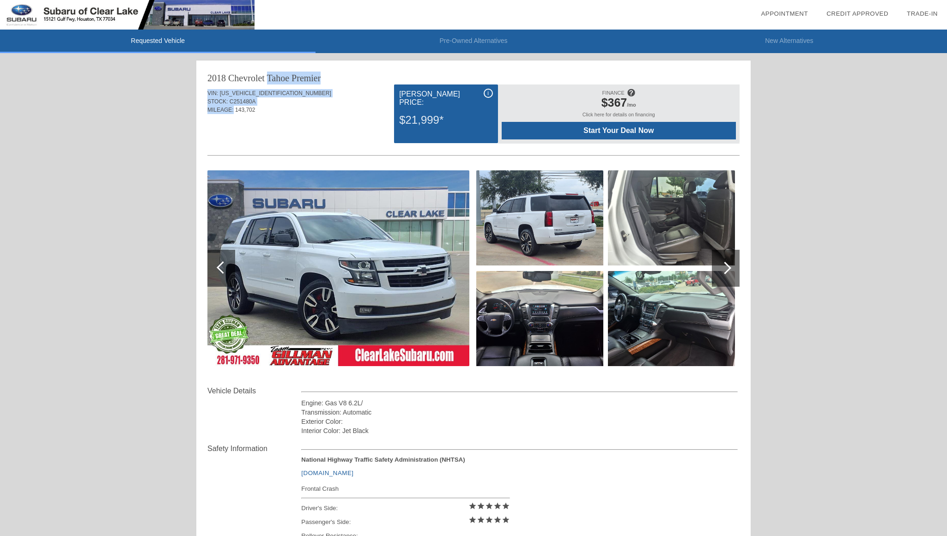
click at [242, 81] on div "2018 Chevrolet Tahoe" at bounding box center [248, 78] width 82 height 13
drag, startPoint x: 242, startPoint y: 81, endPoint x: 231, endPoint y: 109, distance: 29.4
click at [231, 109] on div "2018 Chevrolet Tahoe Premier VIN: [US_VEHICLE_IDENTIFICATION_NUMBER] STOCK: C25…" at bounding box center [473, 318] width 554 height 514
click at [231, 109] on span "MILEAGE:" at bounding box center [220, 110] width 26 height 6
drag, startPoint x: 258, startPoint y: 121, endPoint x: 205, endPoint y: 79, distance: 67.7
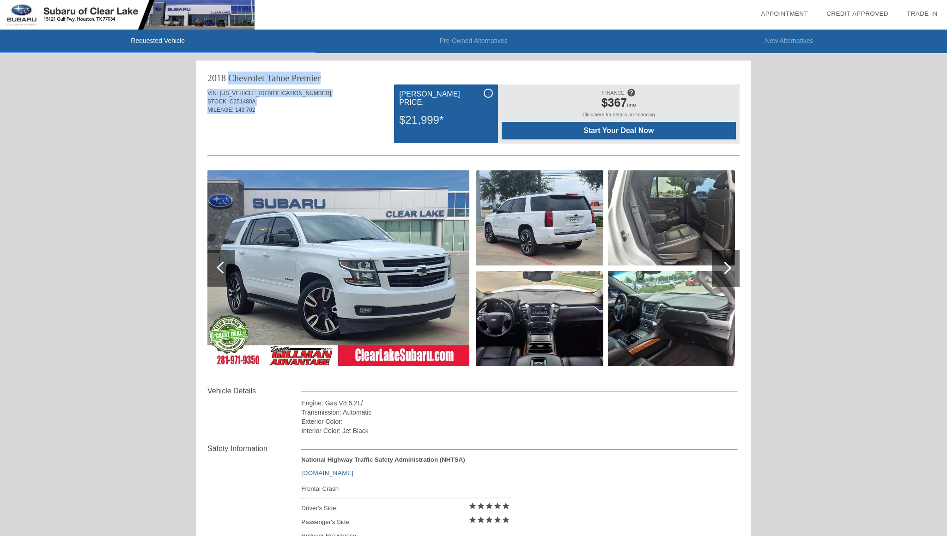
click at [205, 79] on div "2018 Chevrolet Tahoe Premier VIN: [US_VEHICLE_IDENTIFICATION_NUMBER] STOCK: C25…" at bounding box center [473, 318] width 554 height 514
click at [295, 109] on div "MILEAGE: 143,702" at bounding box center [473, 110] width 532 height 8
drag, startPoint x: 267, startPoint y: 114, endPoint x: 210, endPoint y: 77, distance: 68.6
click at [210, 77] on div "2018 Chevrolet Tahoe Premier VIN: [US_VEHICLE_IDENTIFICATION_NUMBER] STOCK: C25…" at bounding box center [473, 318] width 554 height 514
click at [262, 108] on div "MILEAGE: 143,702" at bounding box center [473, 110] width 532 height 8
